Goal: Navigation & Orientation: Find specific page/section

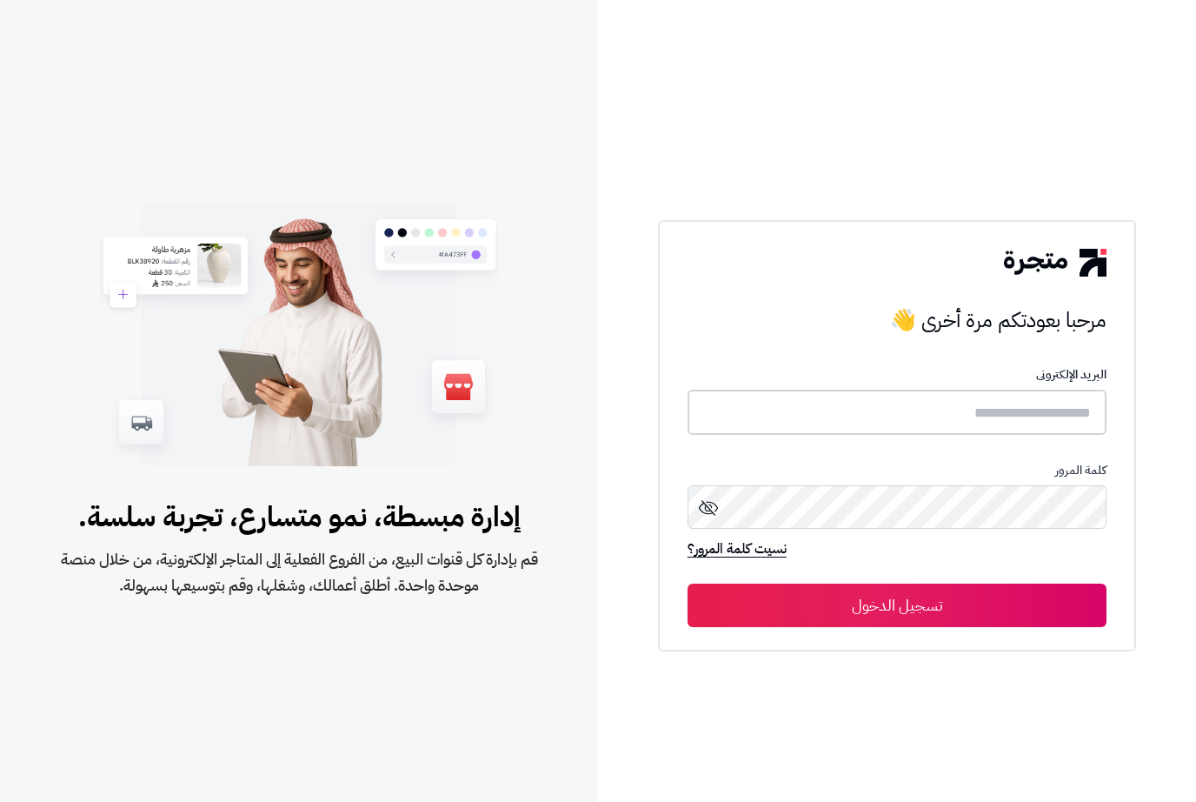
scroll to position [57, 0]
type input "*****"
click at [897, 583] on button "تسجيل الدخول" at bounding box center [897, 604] width 419 height 43
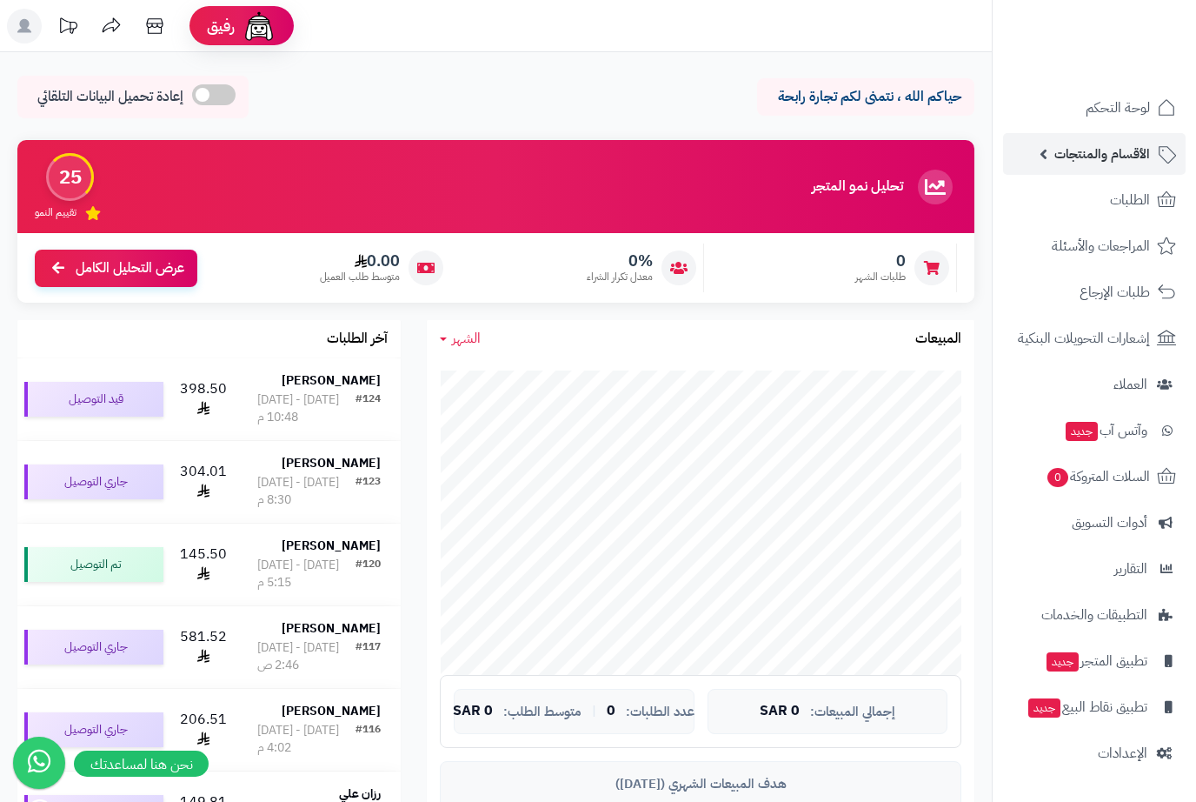
click at [1074, 159] on span "الأقسام والمنتجات" at bounding box center [1103, 154] width 96 height 24
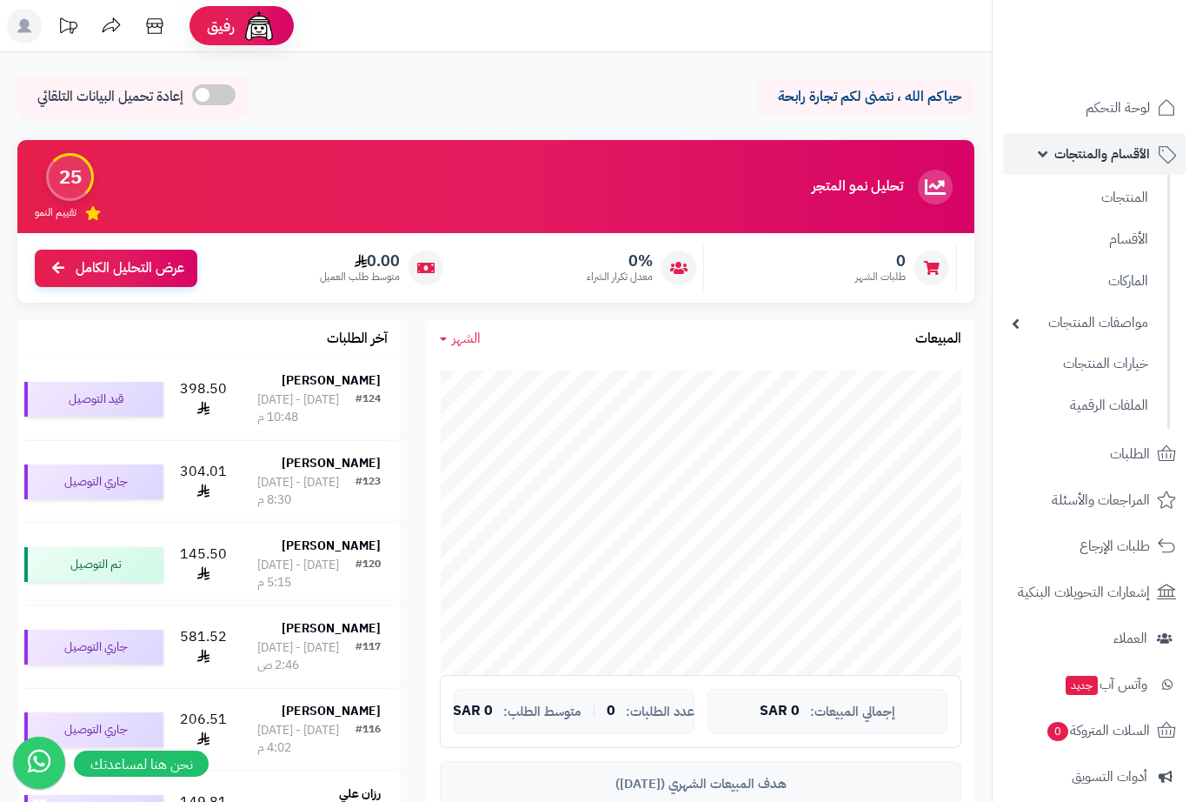
click at [1053, 158] on link "الأقسام والمنتجات" at bounding box center [1094, 154] width 183 height 42
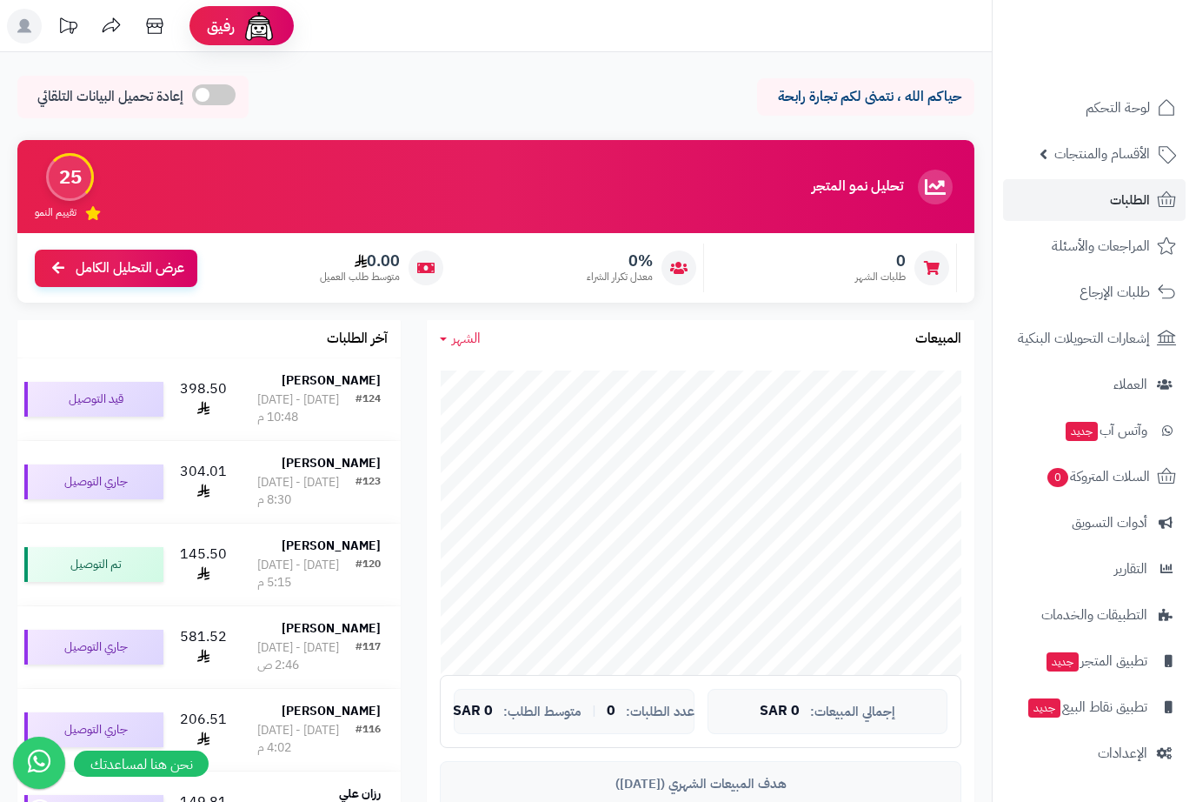
click at [1095, 198] on link "الطلبات" at bounding box center [1094, 200] width 183 height 42
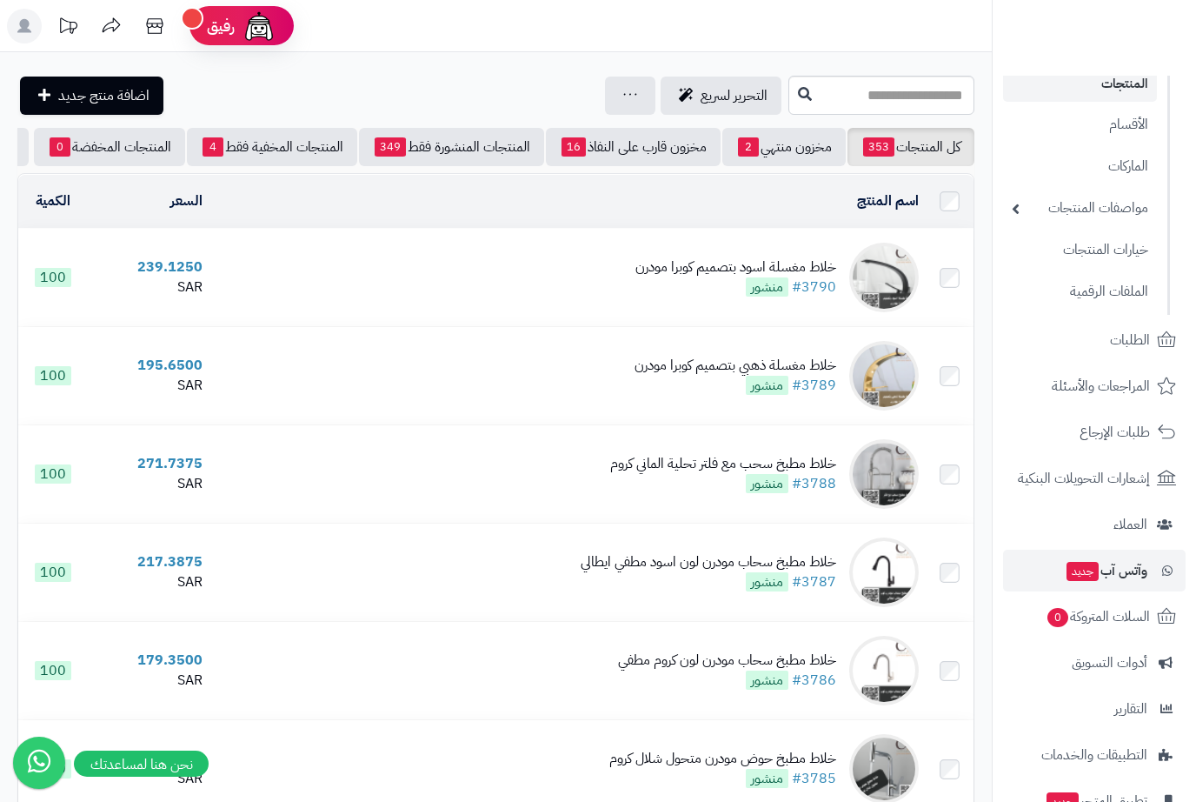
scroll to position [114, 0]
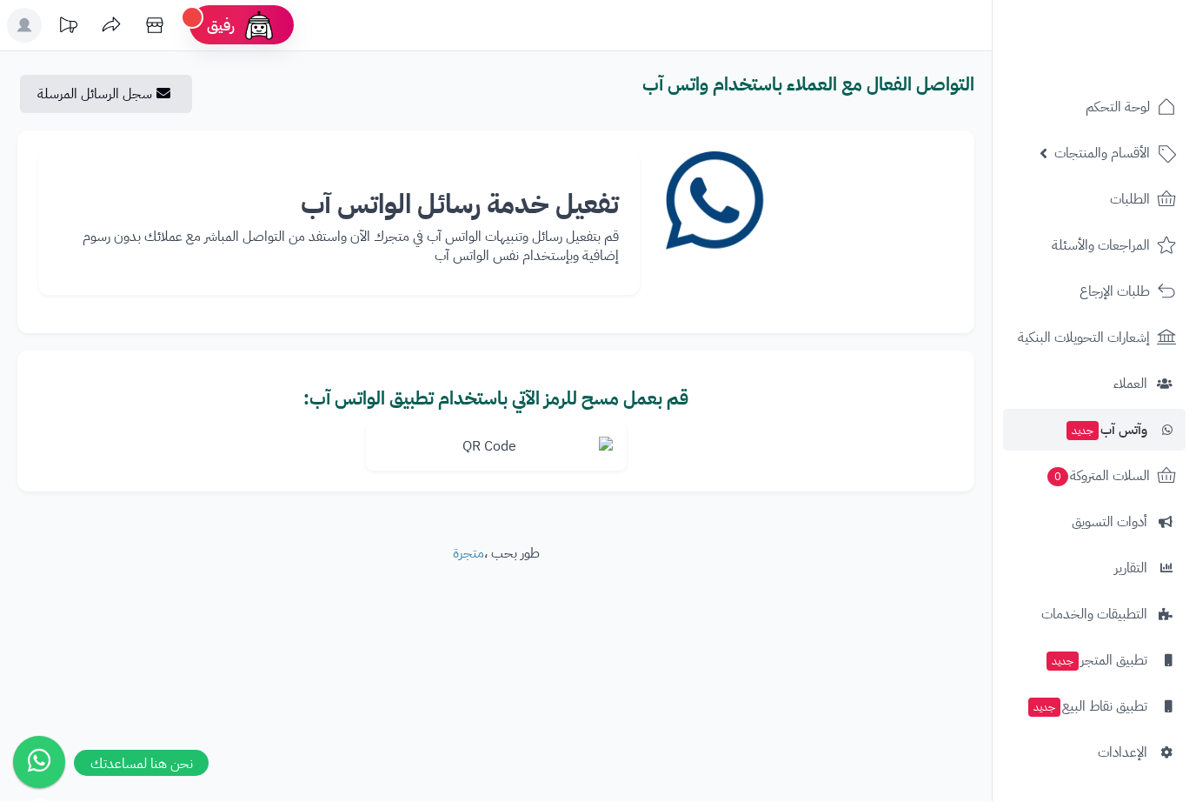
click at [480, 450] on img at bounding box center [496, 447] width 261 height 48
click at [487, 447] on img at bounding box center [496, 447] width 261 height 48
click at [500, 453] on img at bounding box center [496, 447] width 261 height 48
click at [491, 452] on img at bounding box center [496, 447] width 261 height 48
click at [490, 471] on img at bounding box center [496, 447] width 261 height 48
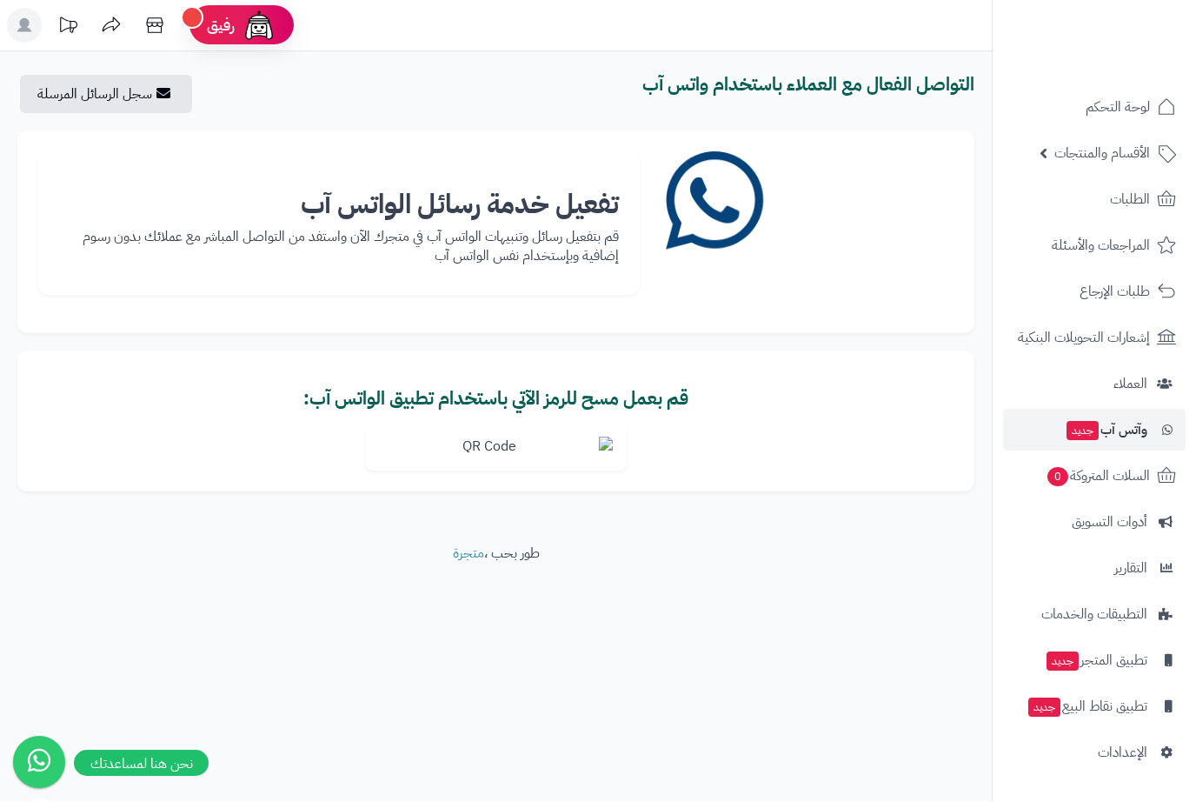
click at [486, 460] on img at bounding box center [496, 447] width 261 height 48
click at [1067, 669] on span "جديد" at bounding box center [1063, 661] width 32 height 19
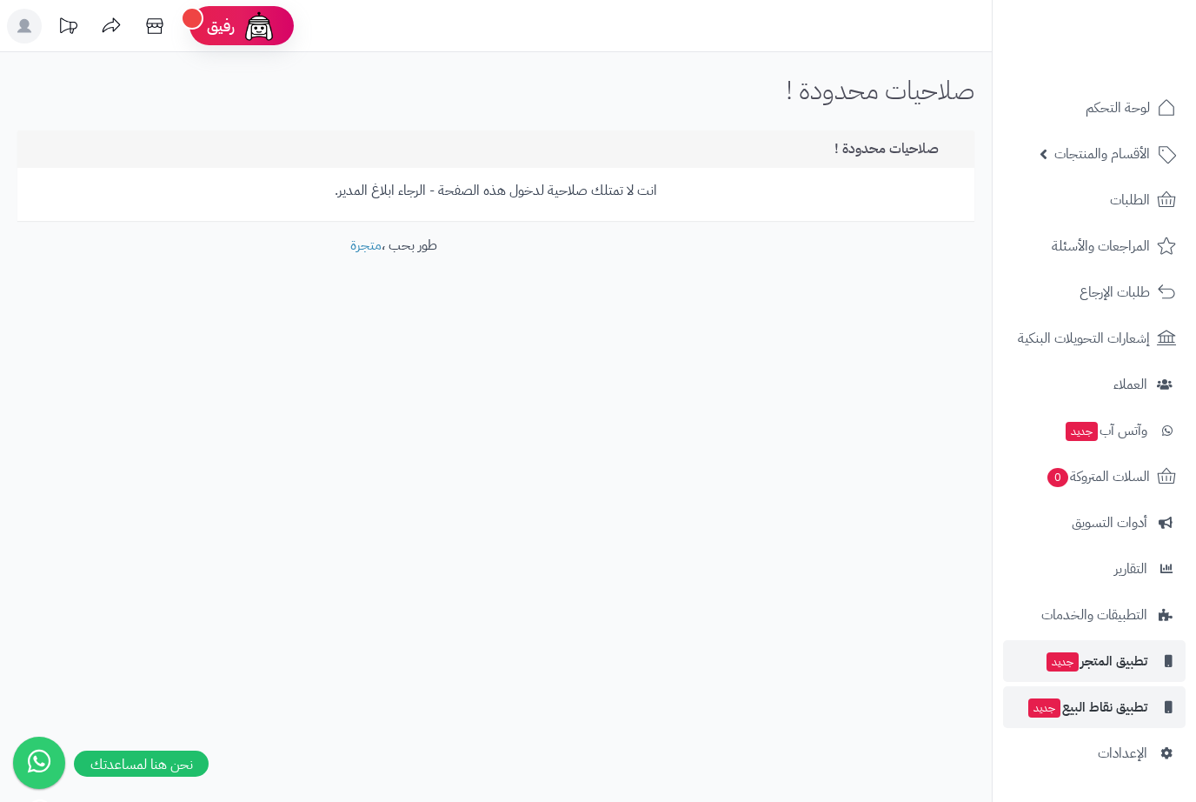
click at [1067, 713] on span "تطبيق نقاط البيع جديد" at bounding box center [1087, 707] width 121 height 24
click at [1069, 704] on span "تطبيق نقاط البيع جديد" at bounding box center [1087, 707] width 121 height 24
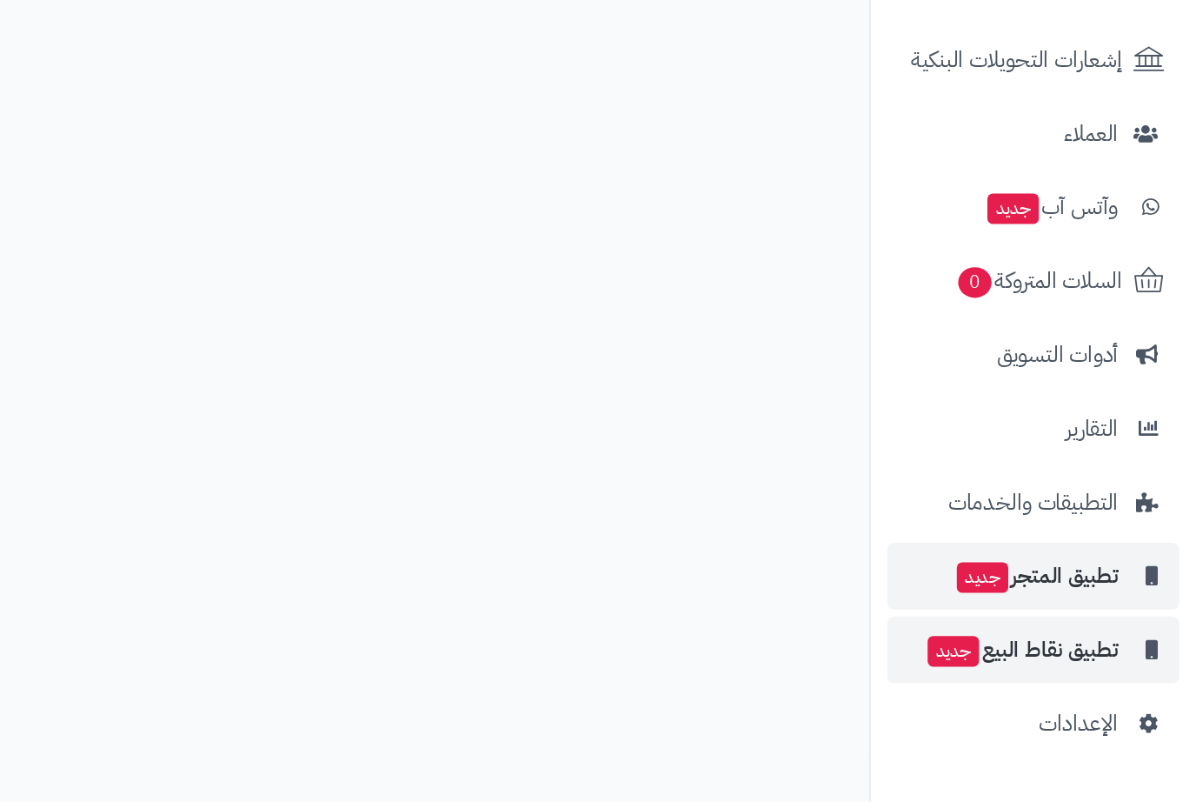
click at [1045, 649] on span "تطبيق المتجر جديد" at bounding box center [1096, 661] width 103 height 24
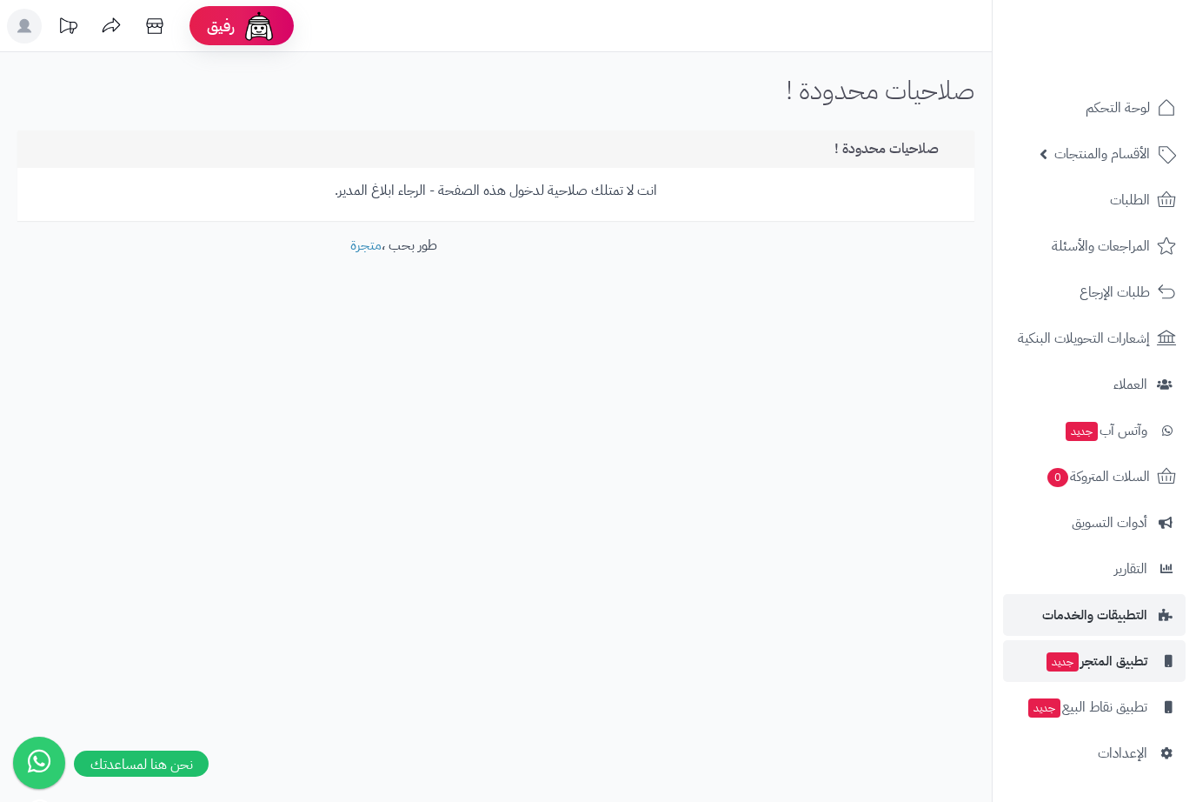
click at [1083, 606] on span "التطبيقات والخدمات" at bounding box center [1095, 615] width 105 height 24
